Goal: Transaction & Acquisition: Book appointment/travel/reservation

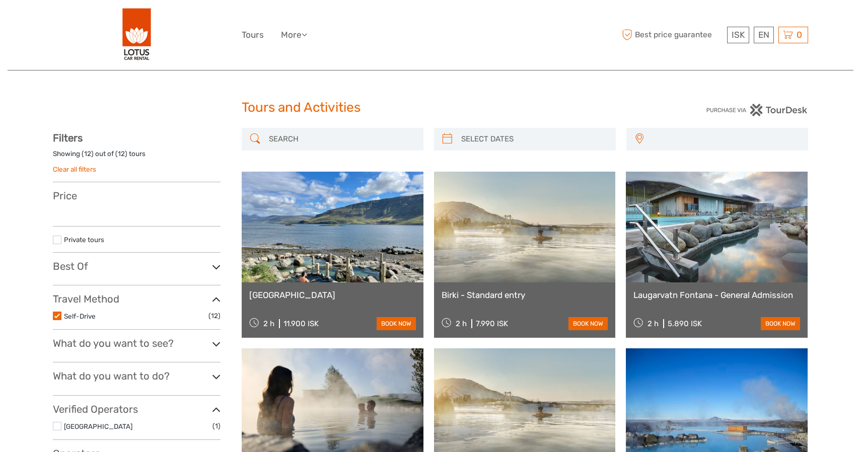
select select
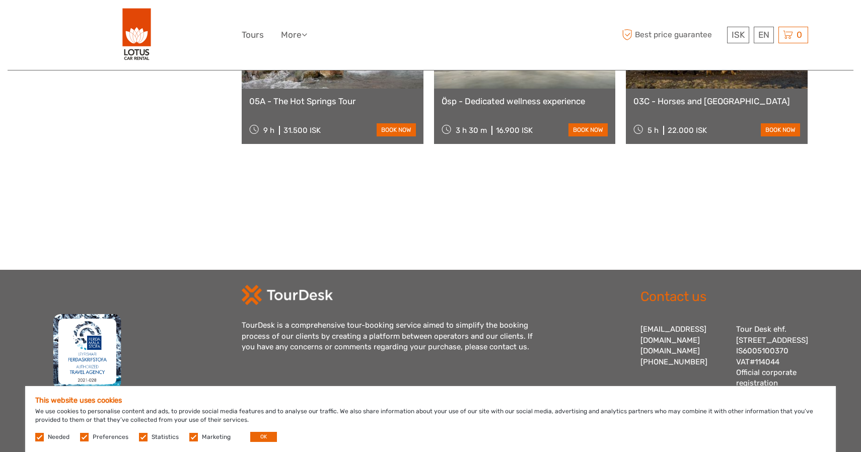
scroll to position [755, 0]
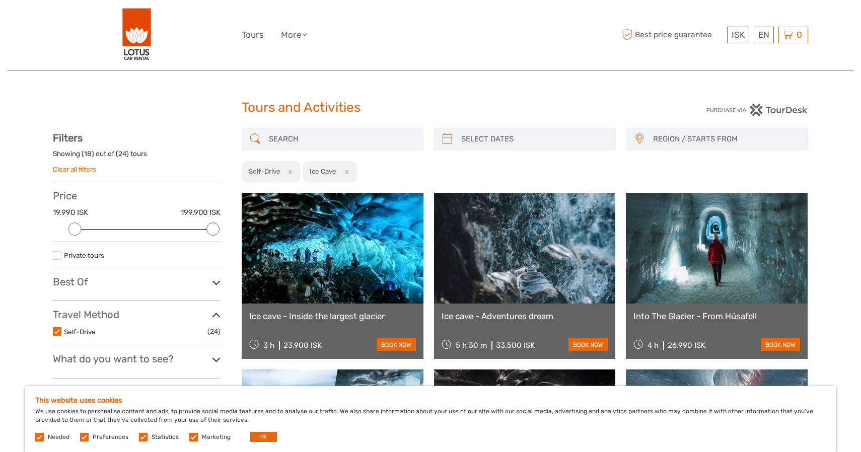
select select
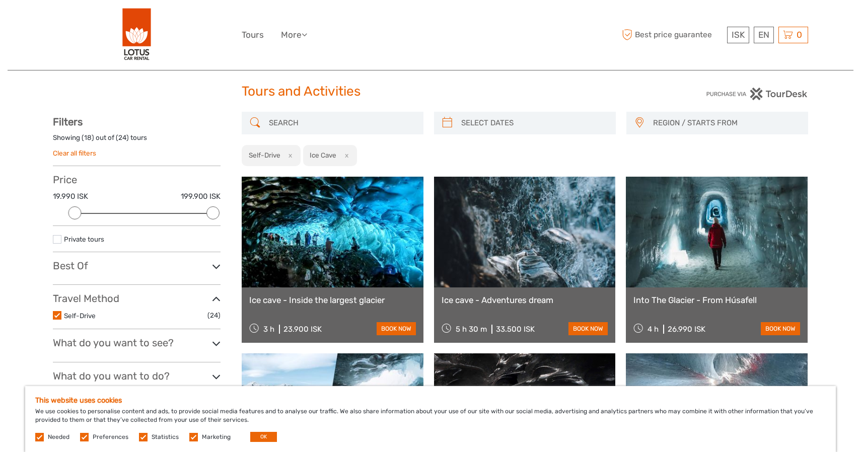
scroll to position [18, 0]
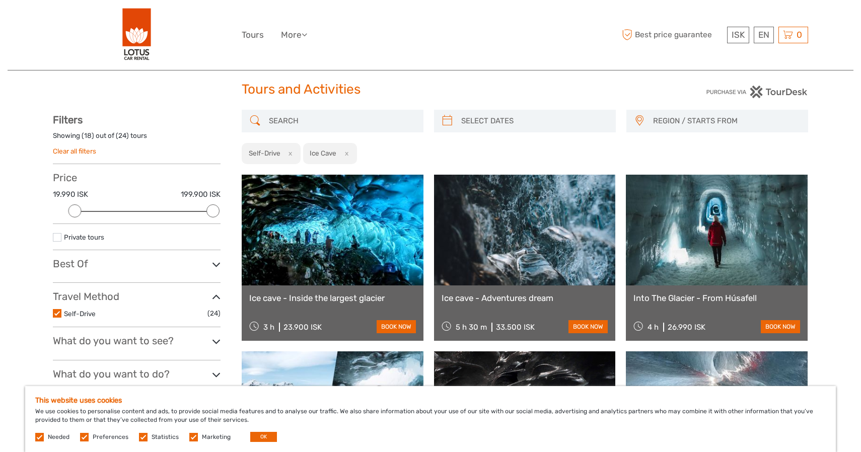
type input "06/09/2025"
click at [476, 115] on input "search" at bounding box center [534, 121] width 154 height 18
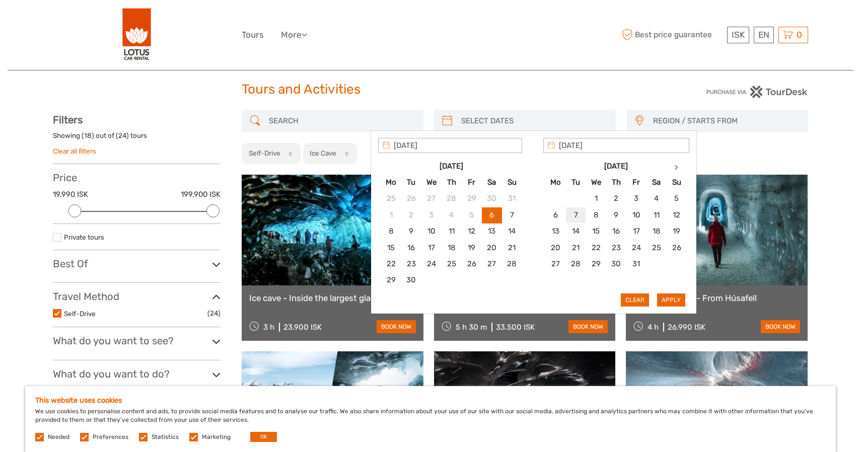
type input "07/10/2025"
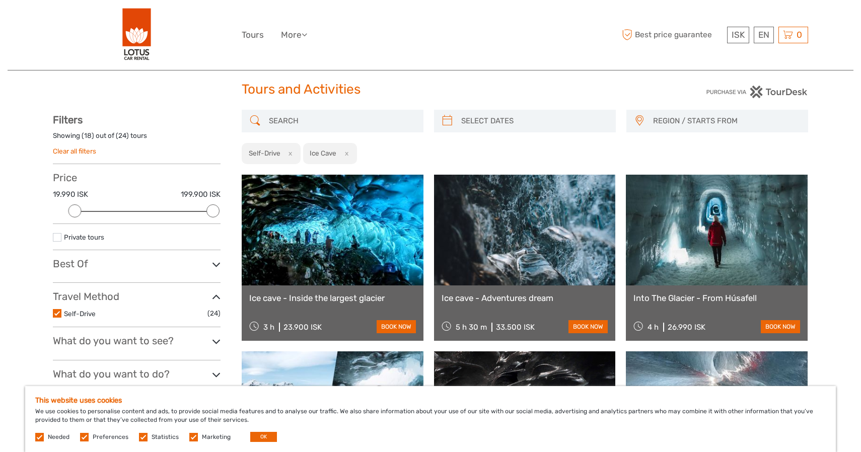
click at [718, 140] on div "REGION / STARTS FROM Capital Region East North Northeast Reykjanes / Keflavík S…" at bounding box center [525, 137] width 567 height 55
click at [552, 120] on input "search" at bounding box center [534, 121] width 154 height 18
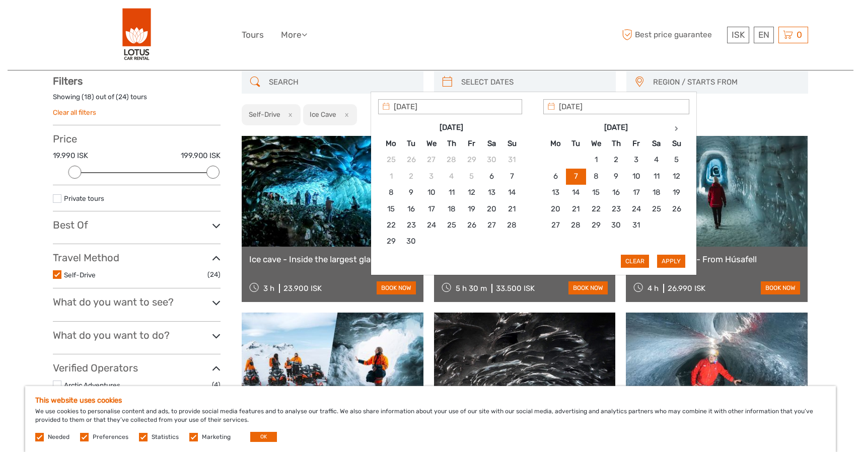
type input "07/10/2025"
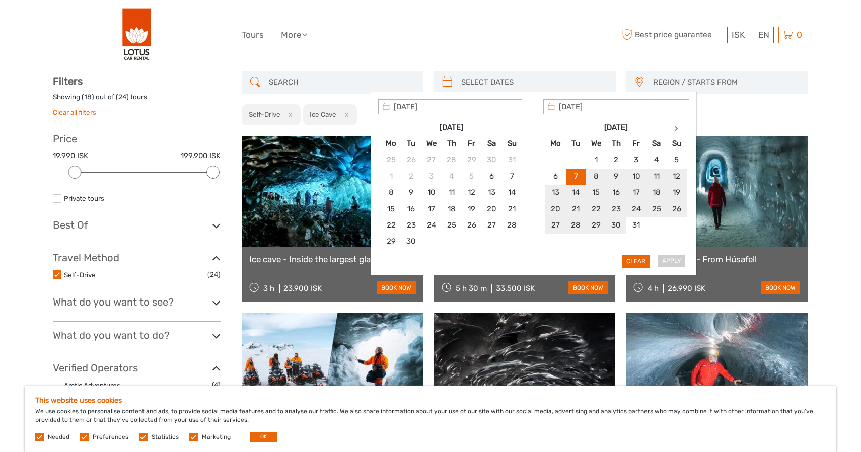
click at [669, 260] on div "Apply Clear" at bounding box center [533, 183] width 311 height 169
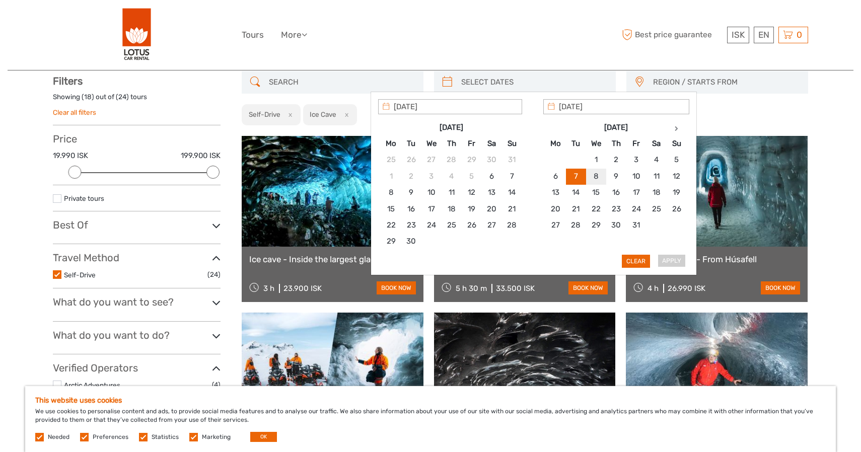
type input "07/10/2025"
click at [674, 262] on button "Apply" at bounding box center [671, 261] width 28 height 13
type input "07/10/2025 - 07/10/2025"
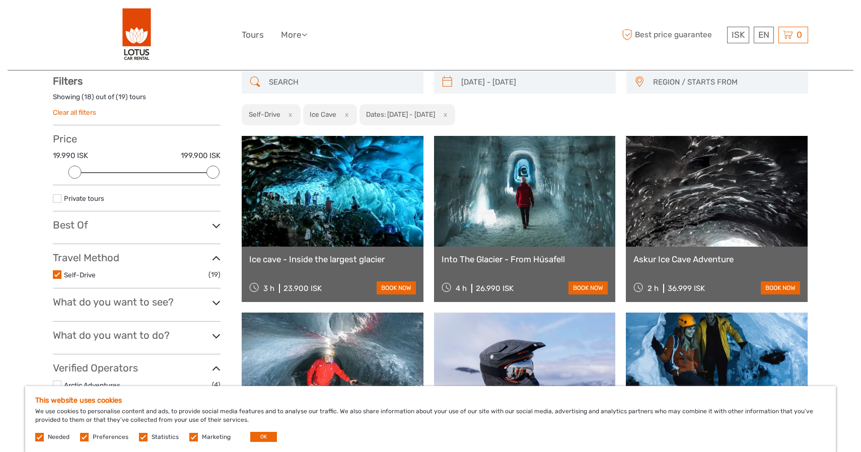
click at [673, 87] on span "REGION / STARTS FROM" at bounding box center [726, 82] width 155 height 17
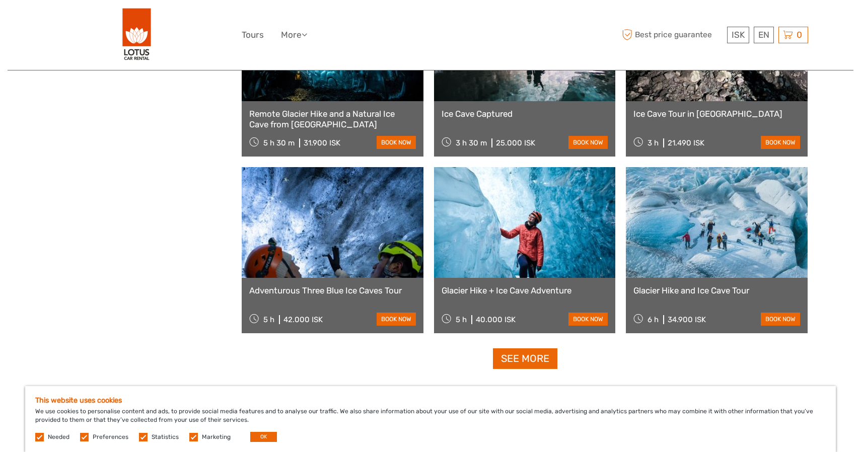
scroll to position [941, 0]
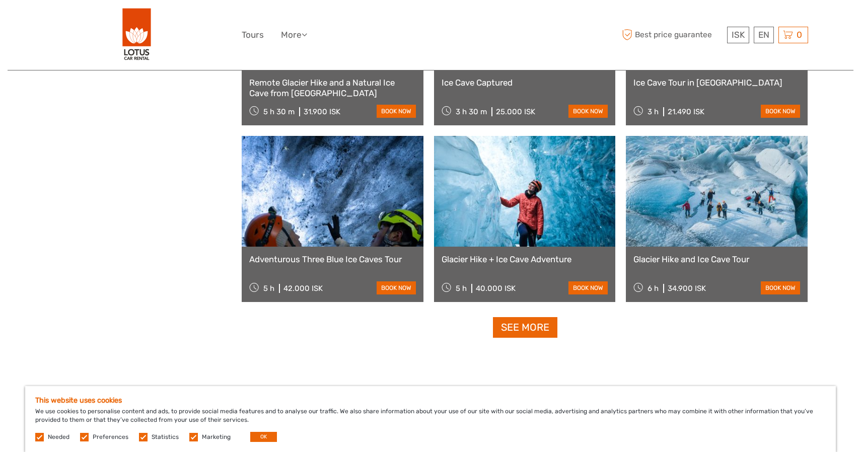
click at [545, 262] on link "Glacier Hike + Ice Cave Adventure" at bounding box center [525, 259] width 167 height 10
click at [689, 261] on link "Glacier Hike and Ice Cave Tour" at bounding box center [716, 259] width 167 height 10
click at [543, 329] on link "See more" at bounding box center [525, 327] width 64 height 21
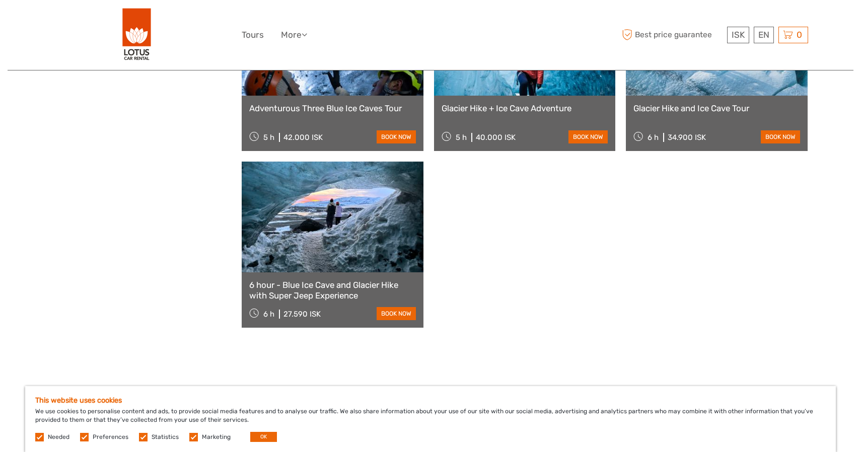
scroll to position [1097, 0]
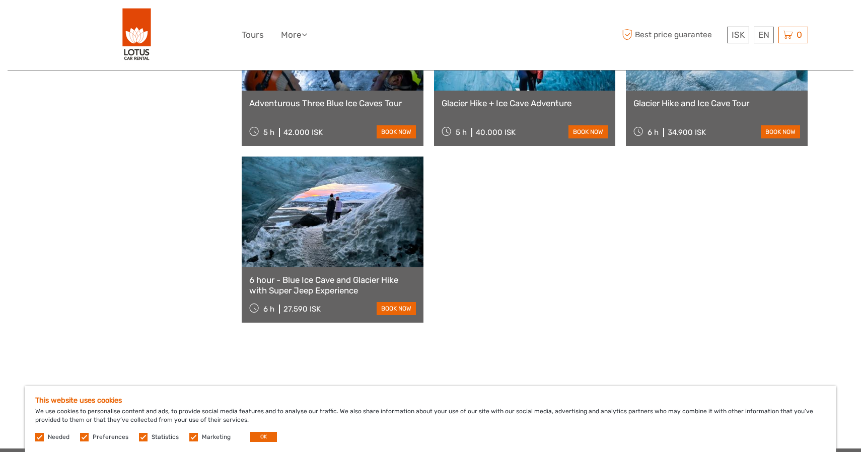
click at [368, 280] on link "6 hour - Blue Ice Cave and Glacier Hike with Super Jeep Experience" at bounding box center [332, 285] width 167 height 21
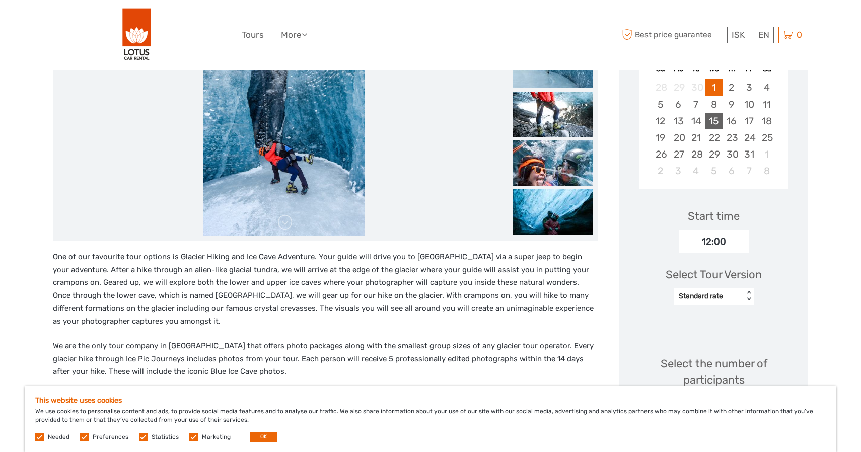
scroll to position [201, 0]
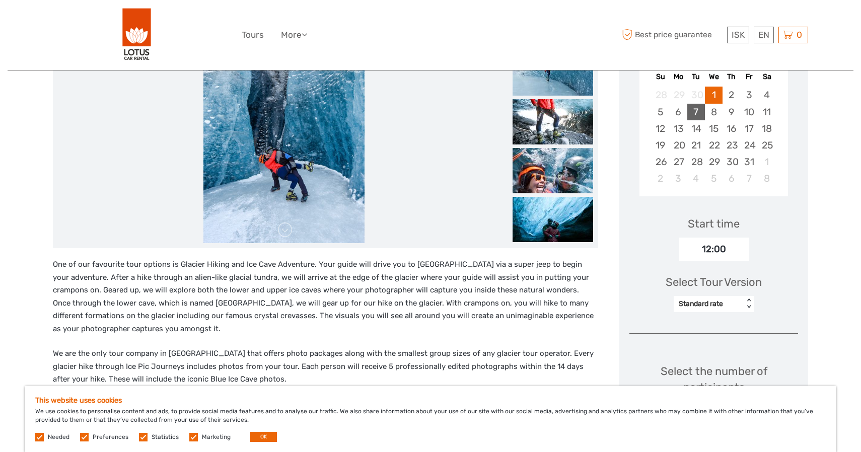
click at [694, 111] on div "7" at bounding box center [696, 112] width 18 height 17
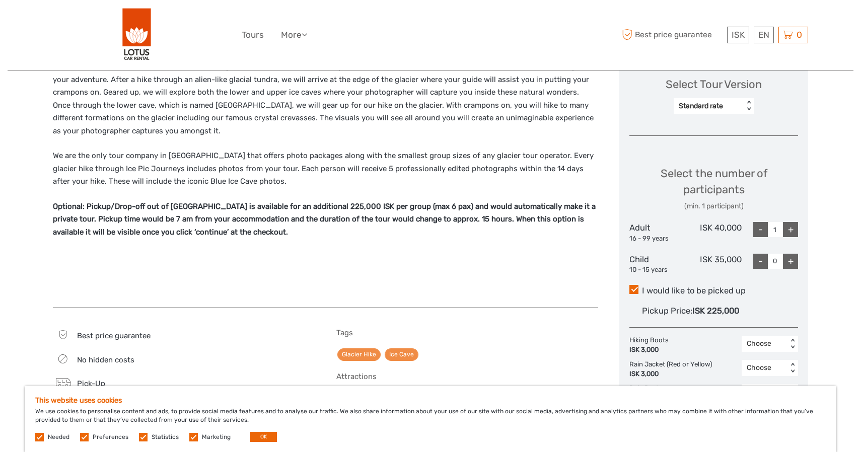
scroll to position [348, 0]
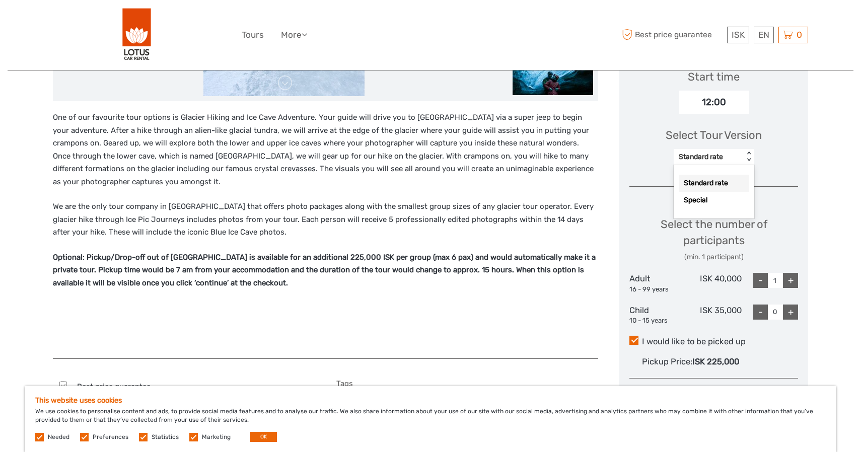
click at [716, 156] on div "Standard rate" at bounding box center [709, 157] width 60 height 10
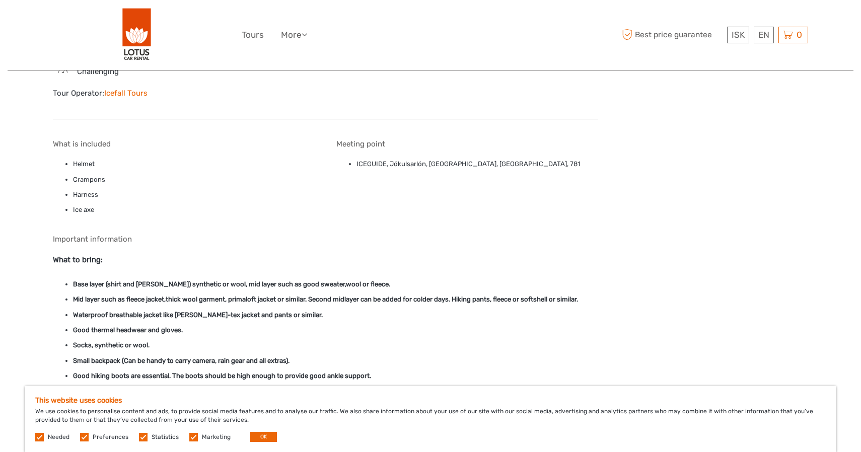
scroll to position [1045, 0]
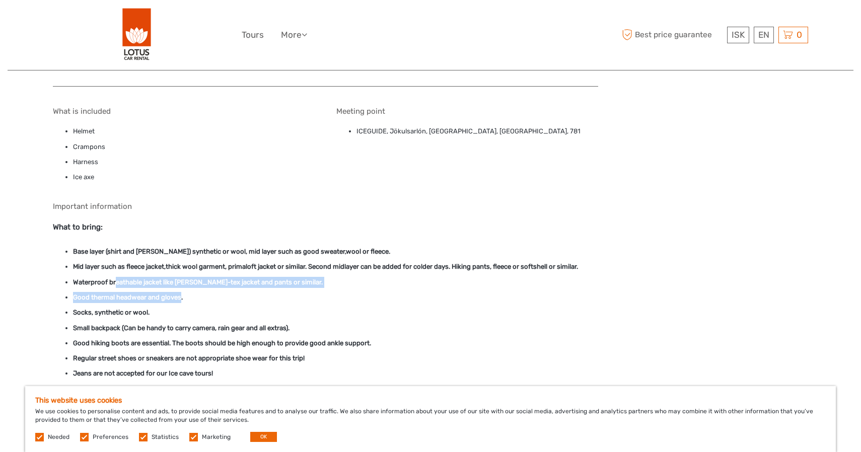
drag, startPoint x: 116, startPoint y: 281, endPoint x: 181, endPoint y: 301, distance: 68.0
click at [181, 301] on ul "Base layer (shirt and long johns) synthetic or wool, mid layer such as good swe…" at bounding box center [325, 312] width 545 height 133
click at [181, 301] on strong "Good thermal headwear and gloves." at bounding box center [128, 298] width 110 height 8
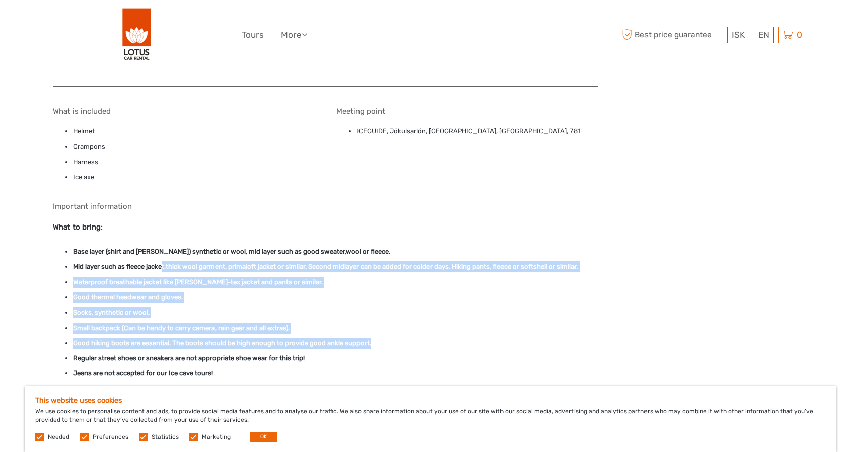
drag, startPoint x: 162, startPoint y: 266, endPoint x: 258, endPoint y: 351, distance: 128.8
click at [258, 351] on ul "Base layer (shirt and long johns) synthetic or wool, mid layer such as good swe…" at bounding box center [325, 312] width 545 height 133
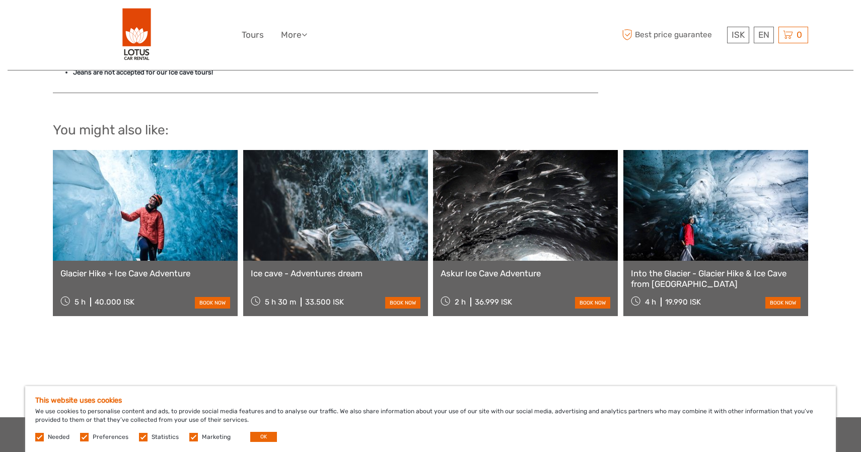
scroll to position [1391, 0]
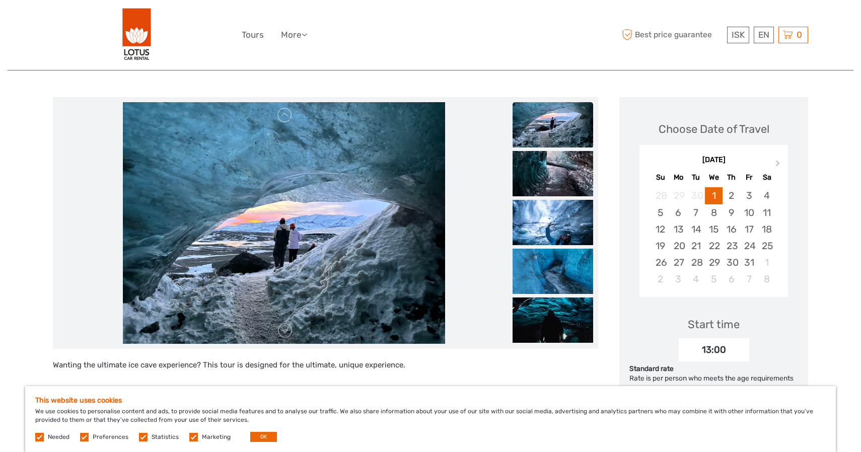
scroll to position [156, 0]
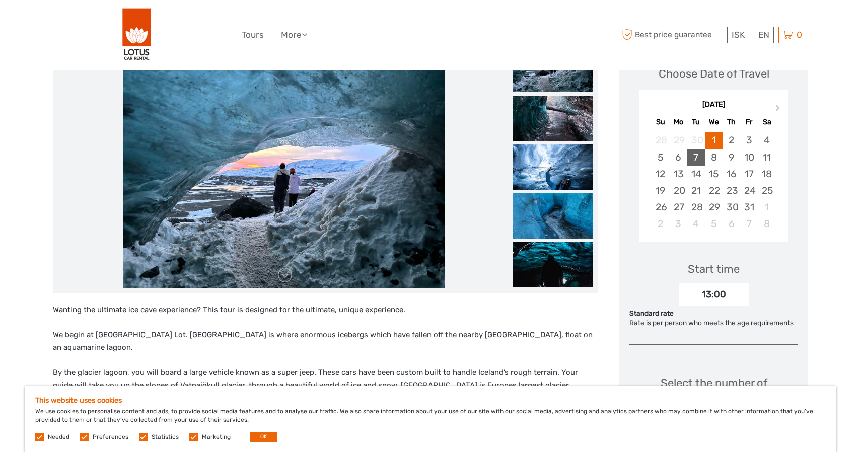
click at [695, 157] on div "7" at bounding box center [696, 157] width 18 height 17
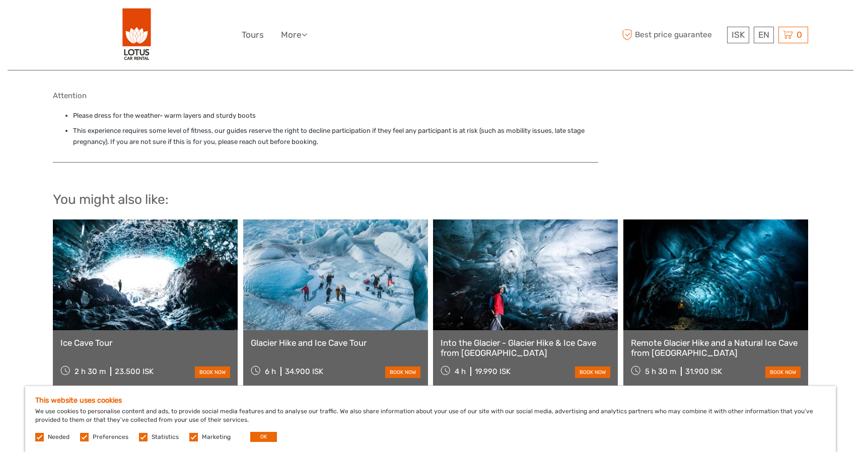
scroll to position [859, 0]
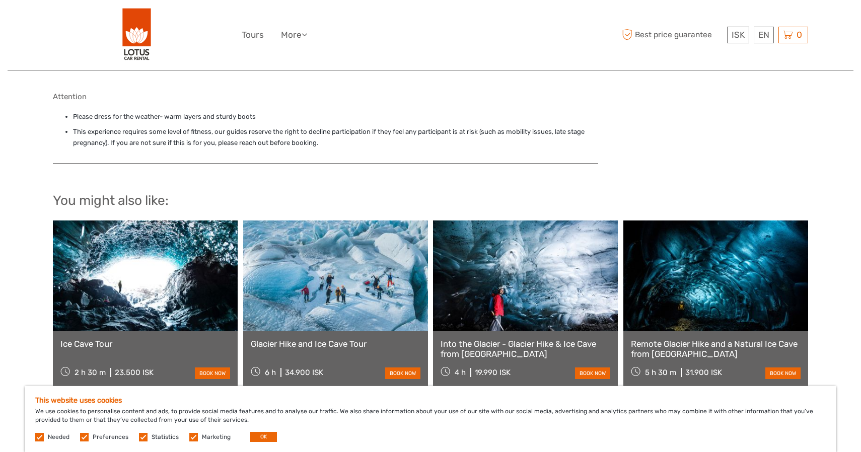
drag, startPoint x: 235, startPoint y: 130, endPoint x: 327, endPoint y: 146, distance: 93.5
click at [327, 146] on li "This experience requires some level of fitness, our guides reserve the right to…" at bounding box center [335, 137] width 525 height 23
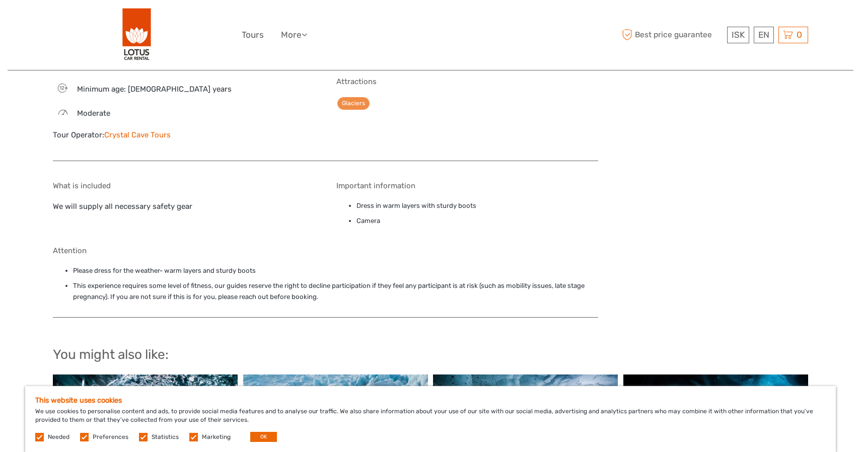
scroll to position [696, 0]
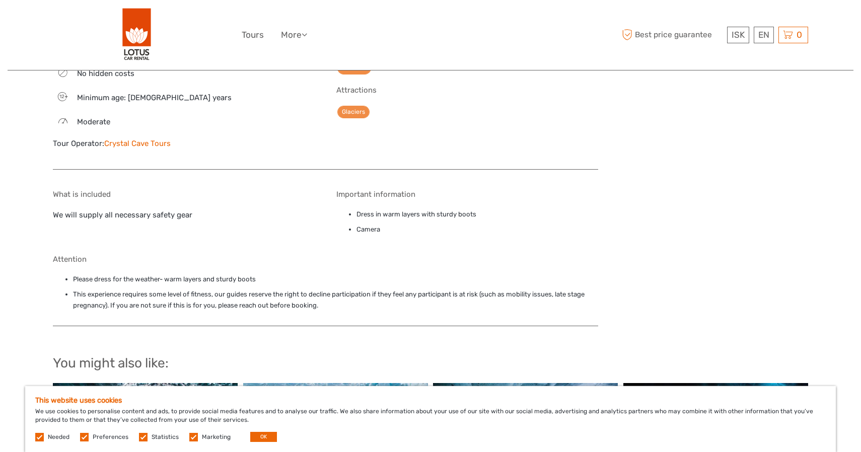
drag, startPoint x: 191, startPoint y: 146, endPoint x: 101, endPoint y: 145, distance: 90.6
click at [101, 145] on div "Tour Operator: [PERSON_NAME] Tours" at bounding box center [184, 143] width 262 height 11
copy div ": [PERSON_NAME] Tours"
